Goal: Transaction & Acquisition: Subscribe to service/newsletter

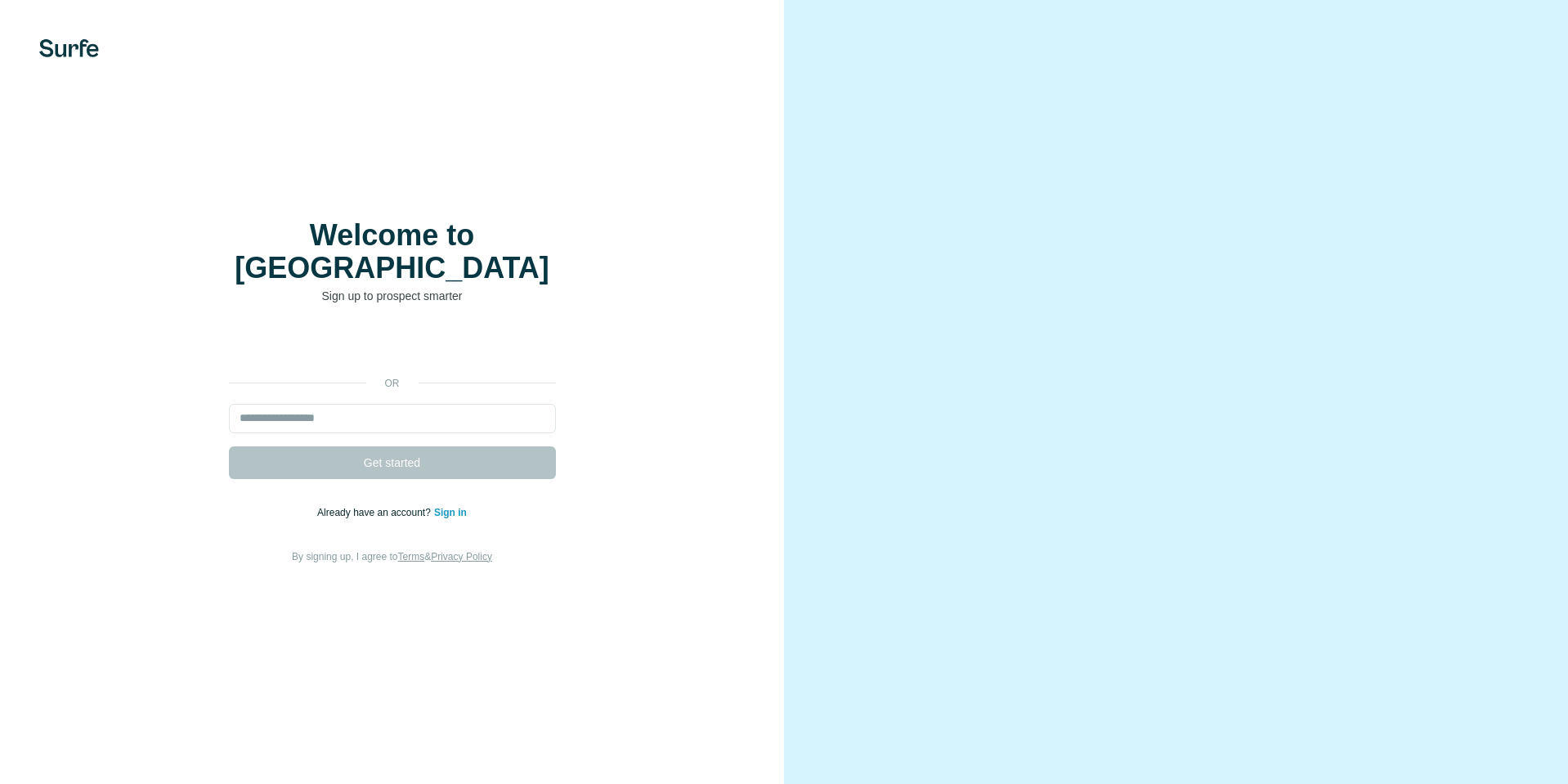
click at [413, 404] on input "email" at bounding box center [392, 418] width 327 height 29
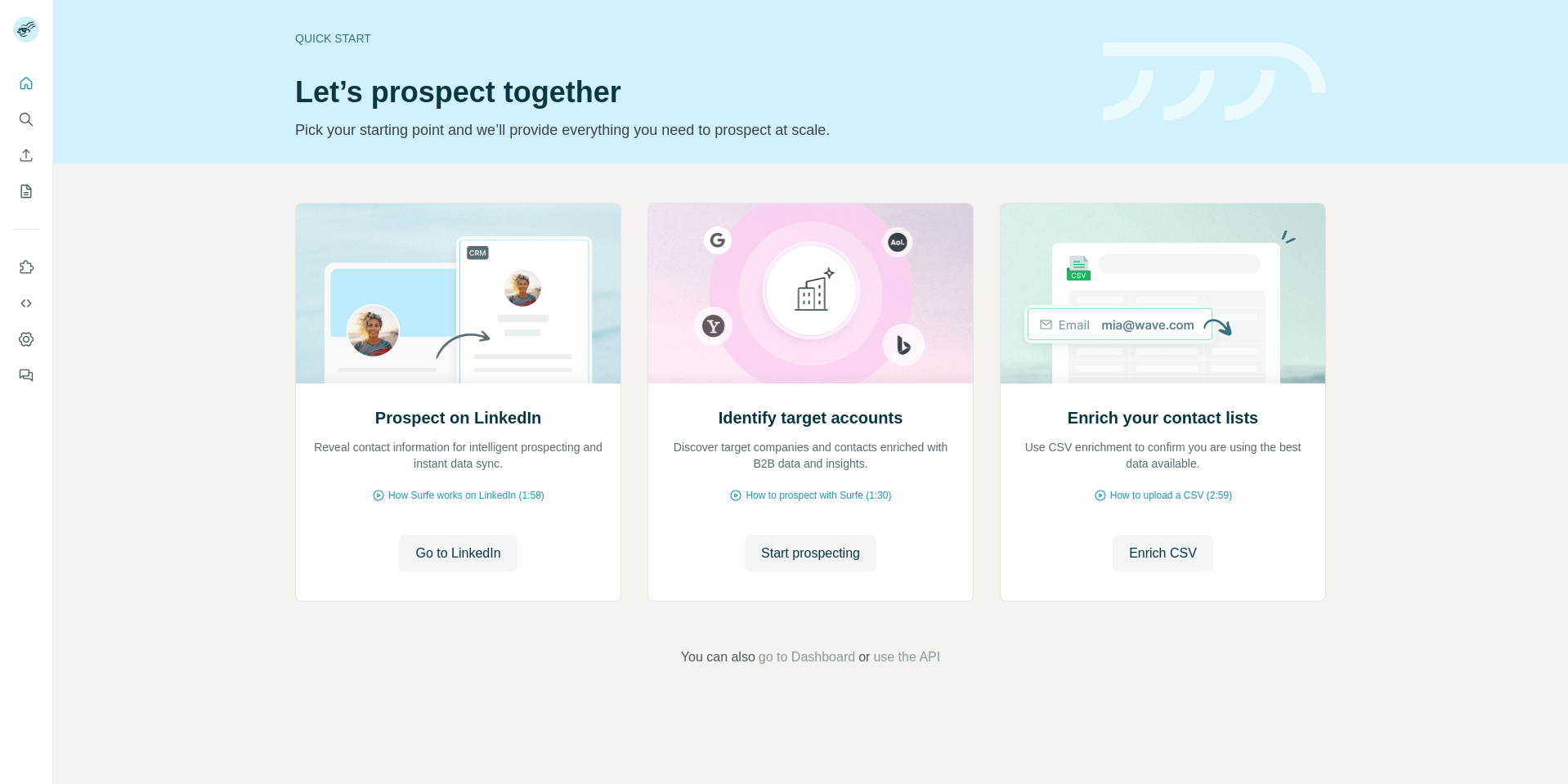
drag, startPoint x: 170, startPoint y: 253, endPoint x: 159, endPoint y: 261, distance: 13.6
click at [169, 255] on div "Prospect on LinkedIn Reveal contact information for intelligent prospecting and…" at bounding box center [811, 436] width 1515 height 543
click at [24, 85] on icon "Quick start" at bounding box center [26, 83] width 16 height 16
click at [19, 116] on button "Search" at bounding box center [25, 119] width 26 height 29
click at [23, 152] on icon "Enrich CSV" at bounding box center [26, 155] width 16 height 16
